Goal: Task Accomplishment & Management: Use online tool/utility

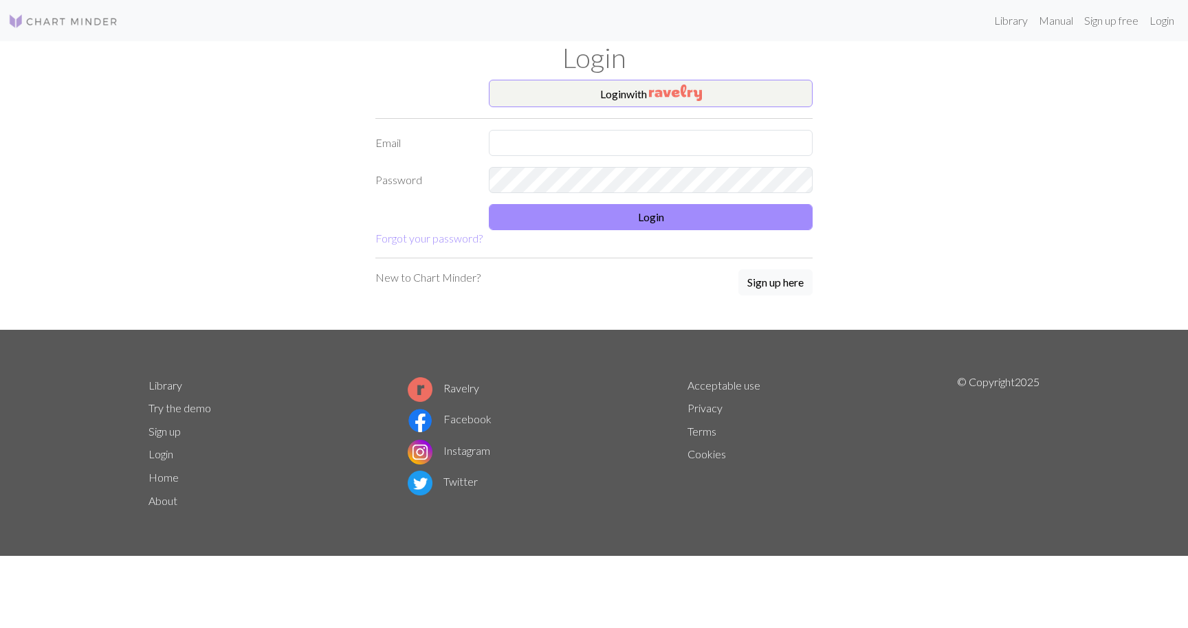
click at [557, 158] on form "Login with Email Password Login Forgot your password?" at bounding box center [593, 163] width 437 height 167
click at [602, 133] on input "text" at bounding box center [651, 143] width 324 height 26
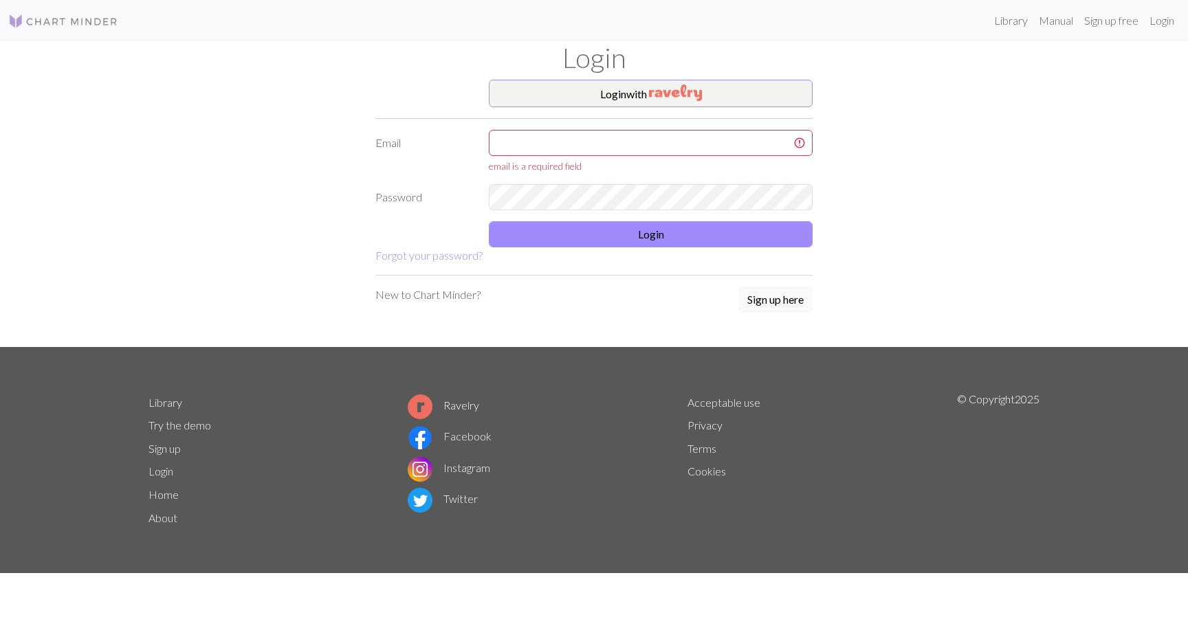
click at [633, 109] on form "Login with Email email is a required field Password Login Forgot your password?" at bounding box center [593, 172] width 437 height 184
click at [652, 100] on img "button" at bounding box center [675, 93] width 53 height 16
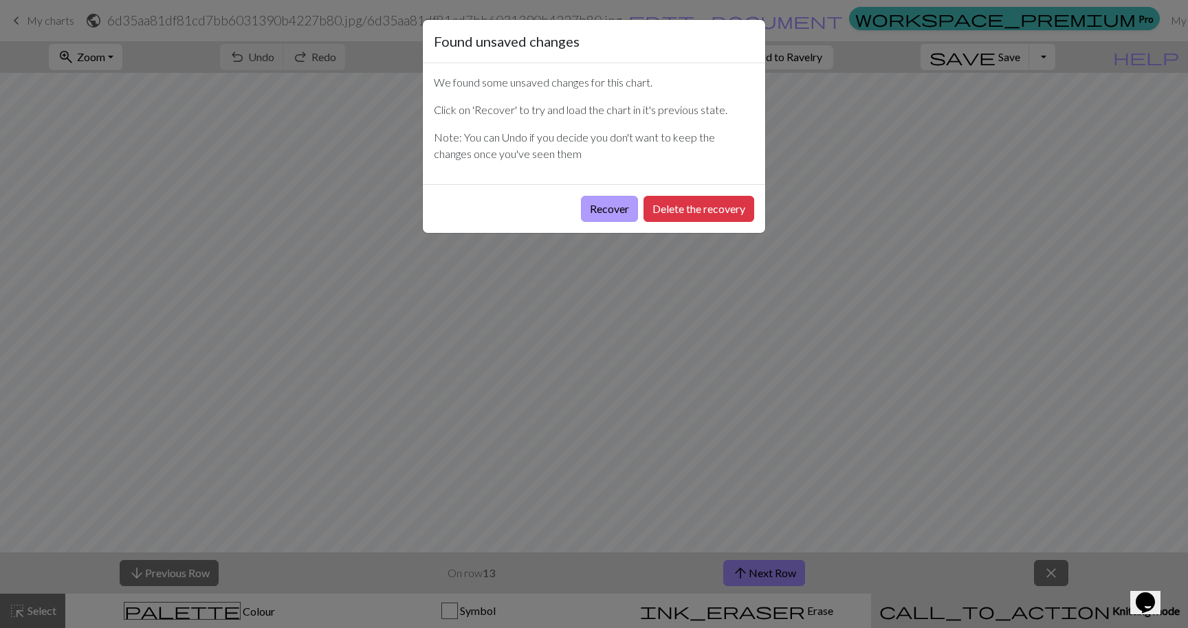
click at [626, 212] on button "Recover" at bounding box center [609, 209] width 57 height 26
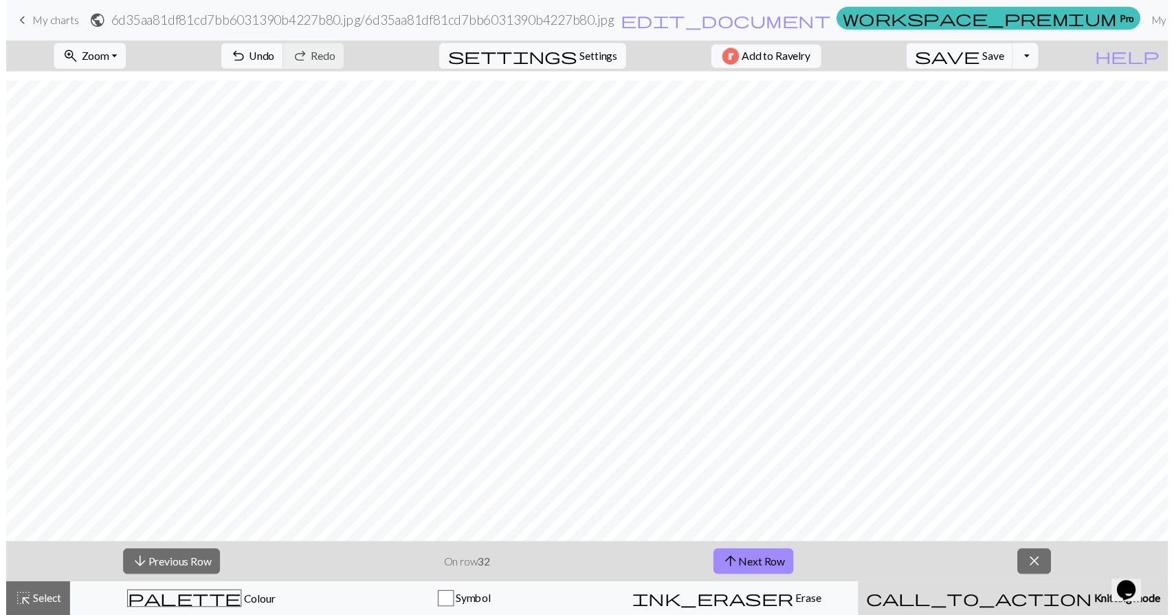
scroll to position [597, 0]
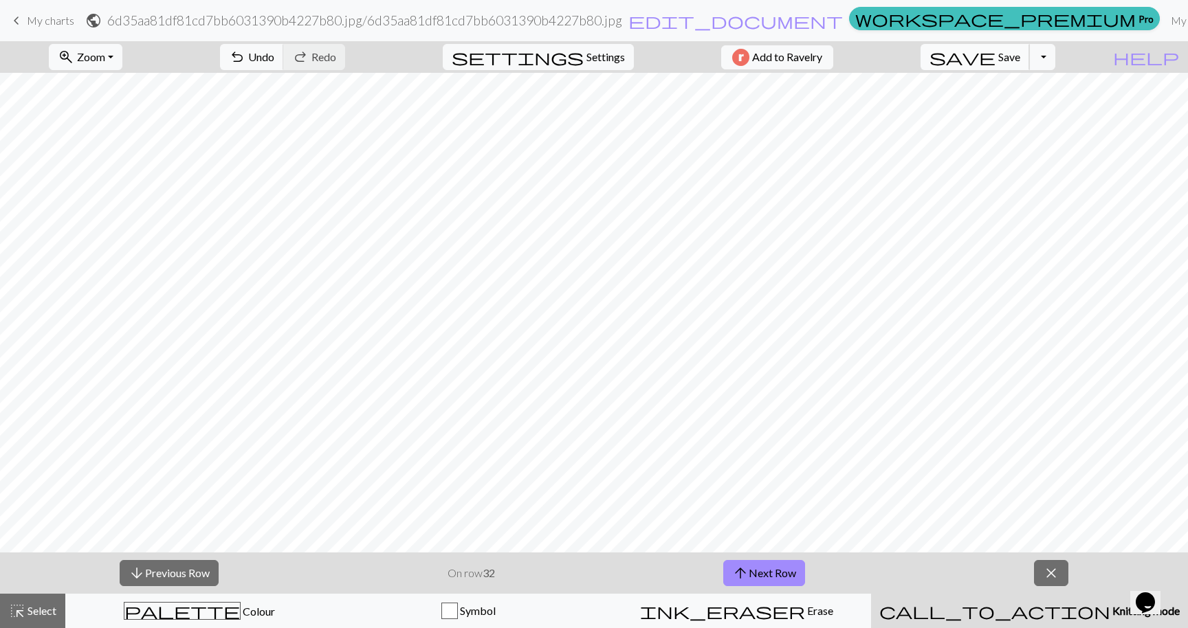
click at [1020, 56] on span "Save" at bounding box center [1009, 56] width 22 height 13
click at [1055, 58] on button "Toggle Dropdown" at bounding box center [1042, 57] width 26 height 26
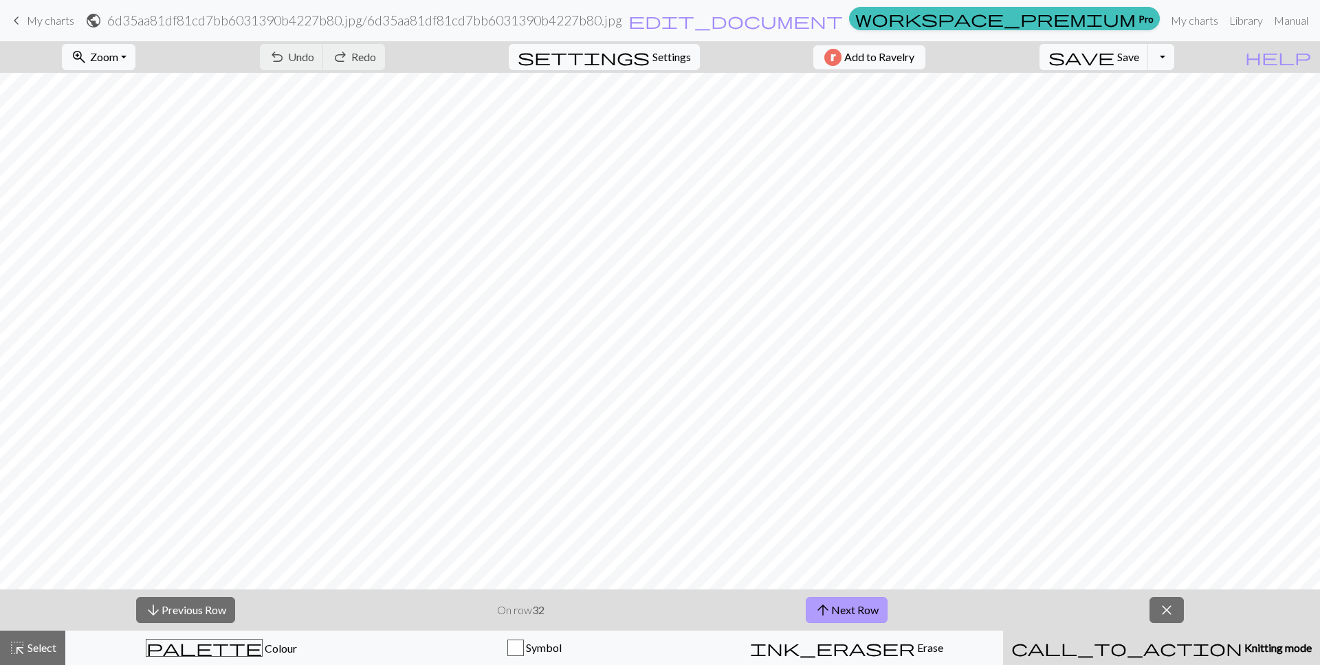
click at [879, 615] on button "arrow_upward Next Row" at bounding box center [847, 610] width 82 height 26
click at [868, 604] on button "arrow_upward Next Row" at bounding box center [847, 610] width 82 height 26
